Goal: Find specific page/section: Find specific page/section

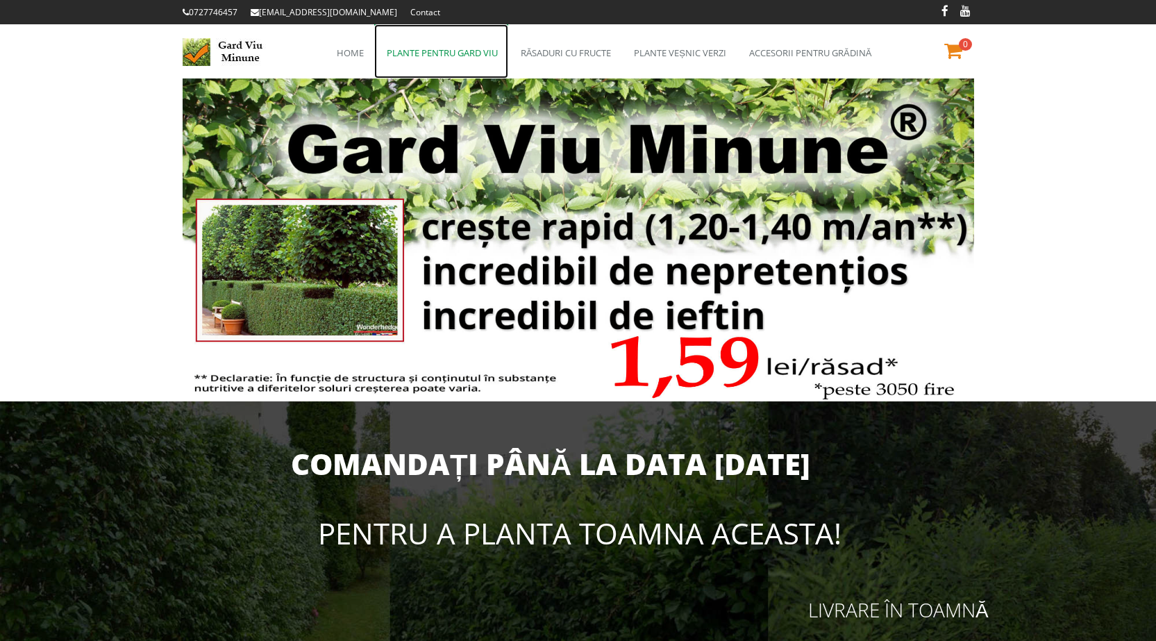
click at [482, 47] on link "Plante pentru gard viu" at bounding box center [441, 51] width 134 height 54
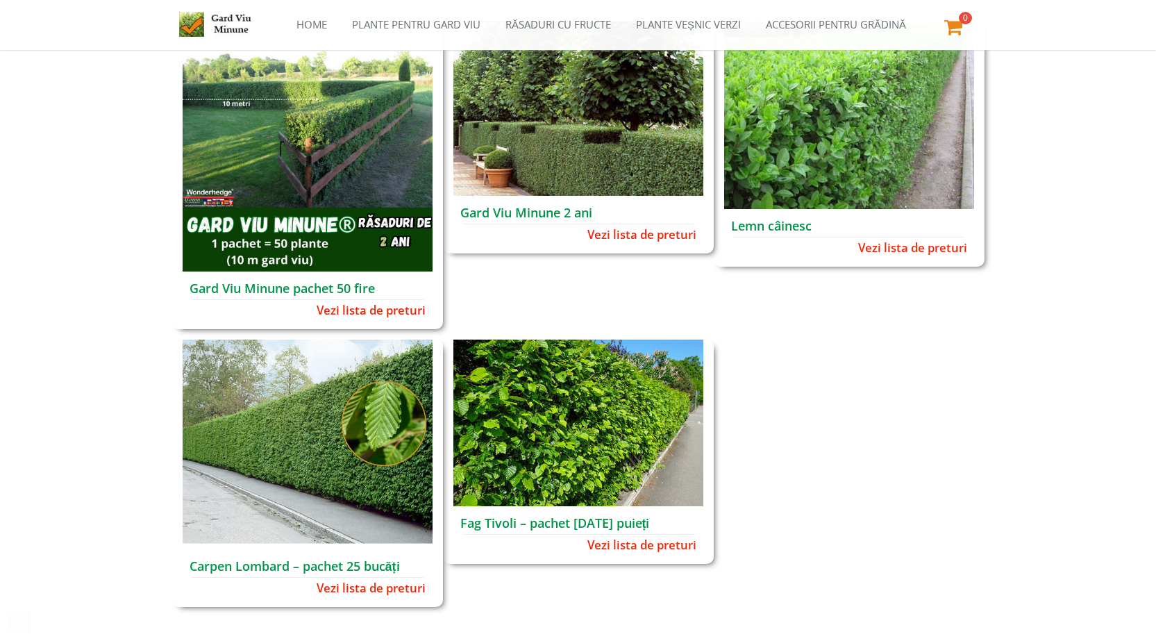
scroll to position [84, 0]
